Goal: Task Accomplishment & Management: Complete application form

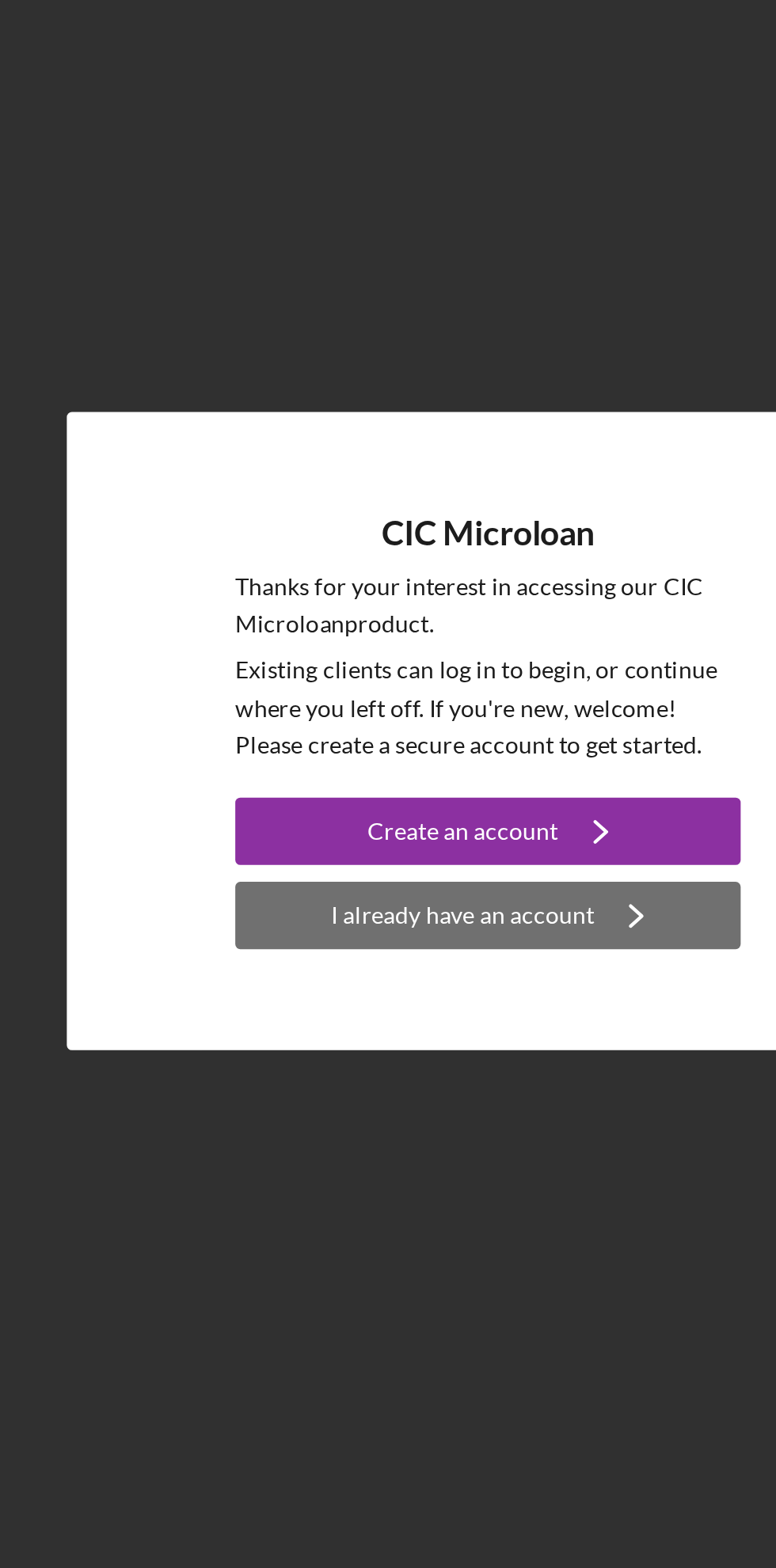
click at [370, 882] on div "I already have an account" at bounding box center [376, 866] width 123 height 32
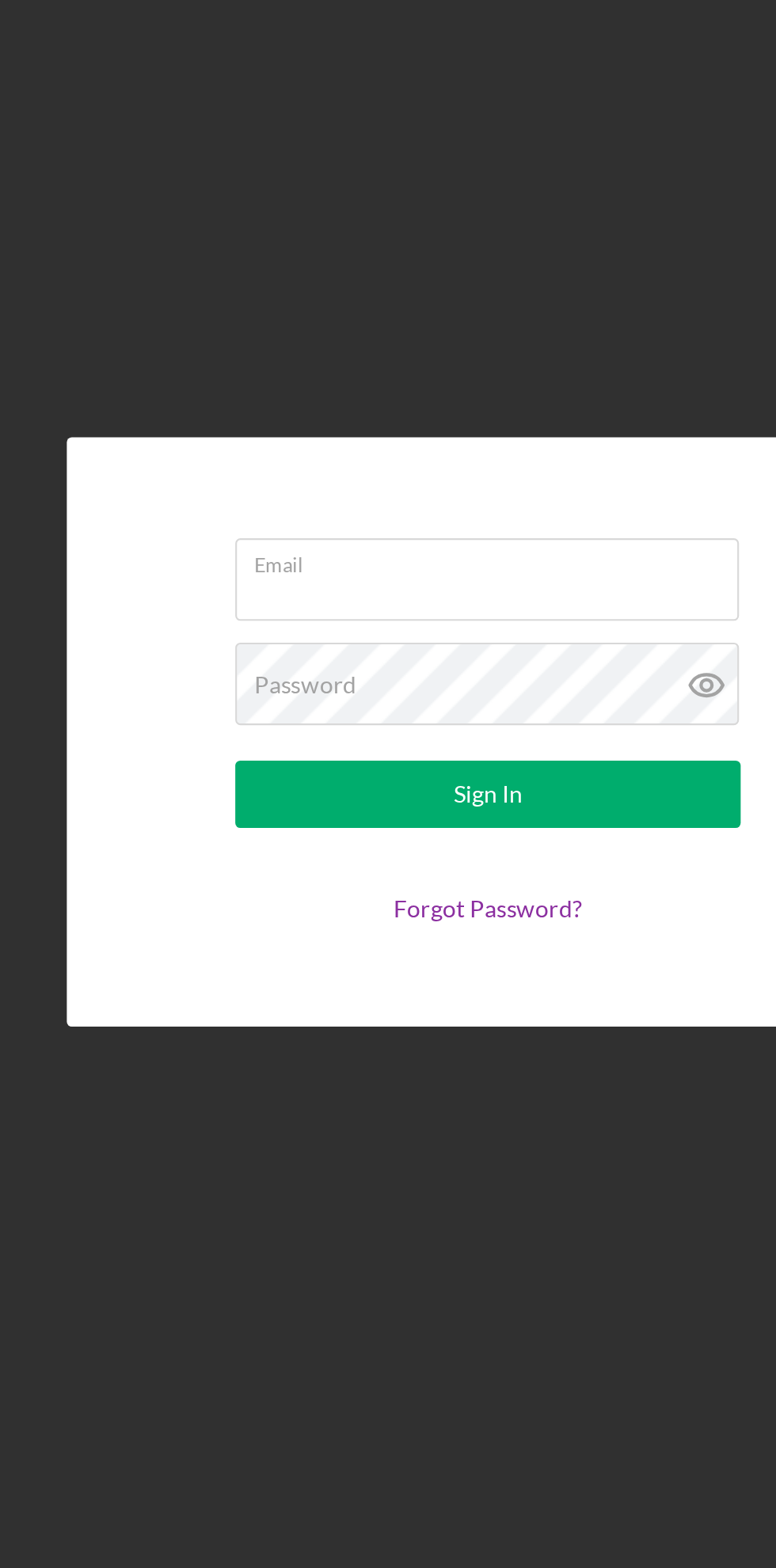
type input "[EMAIL_ADDRESS][DOMAIN_NAME]"
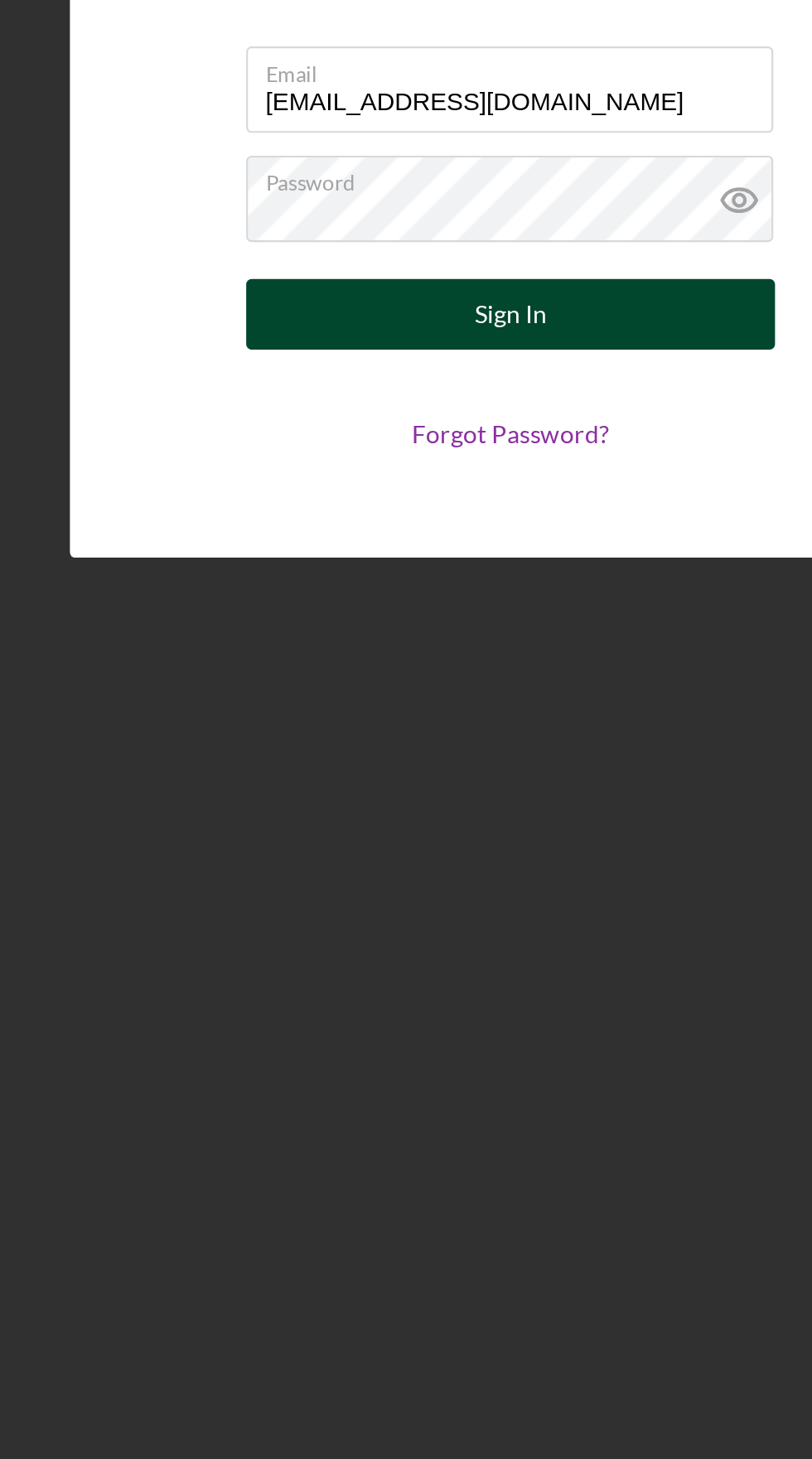
click at [406, 773] on div "Sign In" at bounding box center [406, 756] width 34 height 33
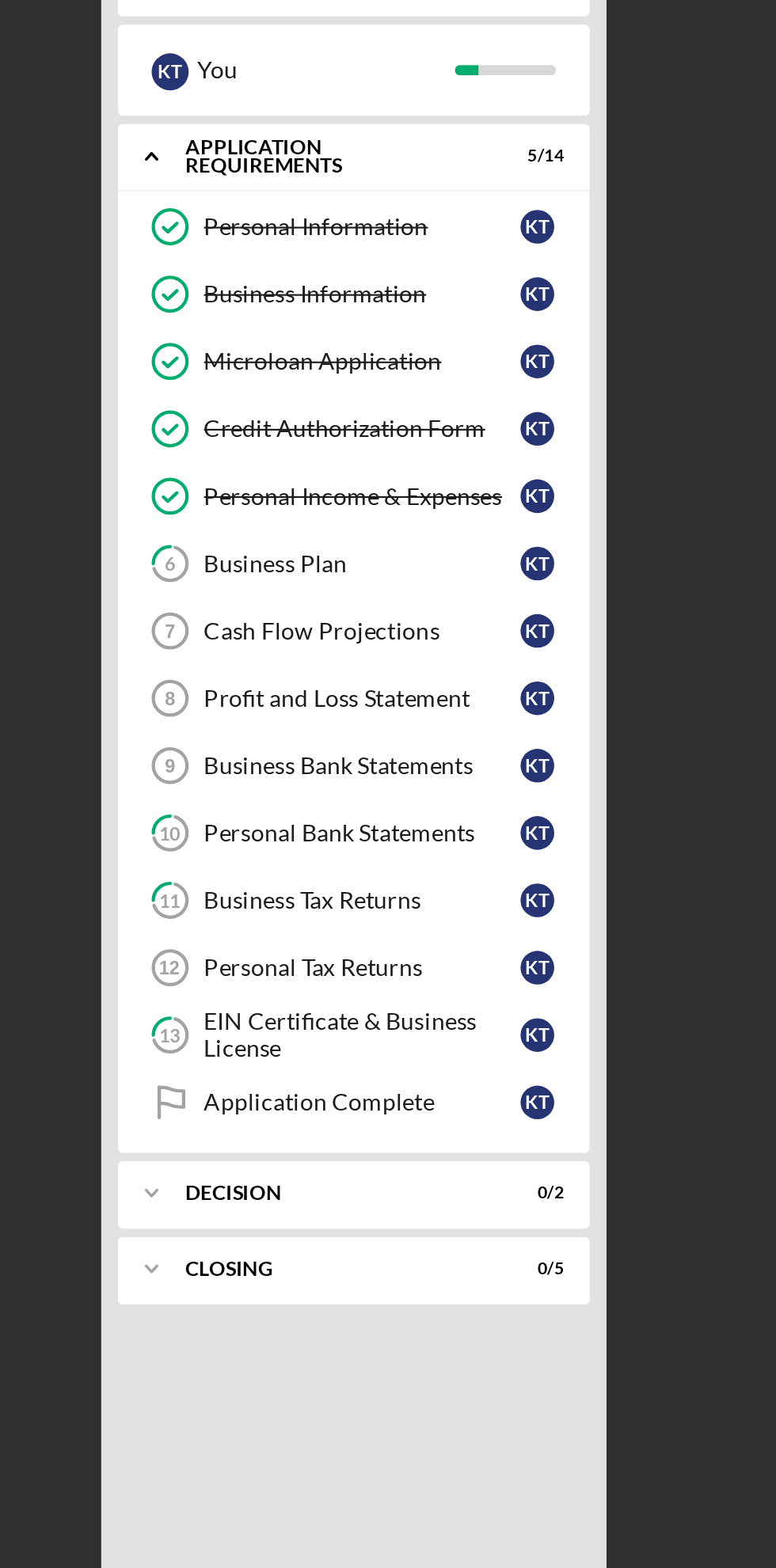
scroll to position [12, 0]
